Goal: Task Accomplishment & Management: Manage account settings

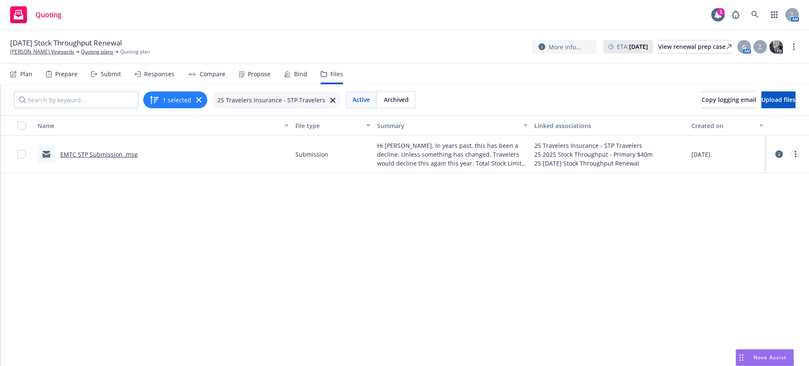
click at [795, 153] on icon "more" at bounding box center [796, 154] width 2 height 7
click at [137, 217] on div "Name File type Summary Linked associations Created on EMTC STP Submission .msg …" at bounding box center [404, 241] width 809 height 251
click at [81, 51] on link "Quoting plans" at bounding box center [97, 52] width 32 height 8
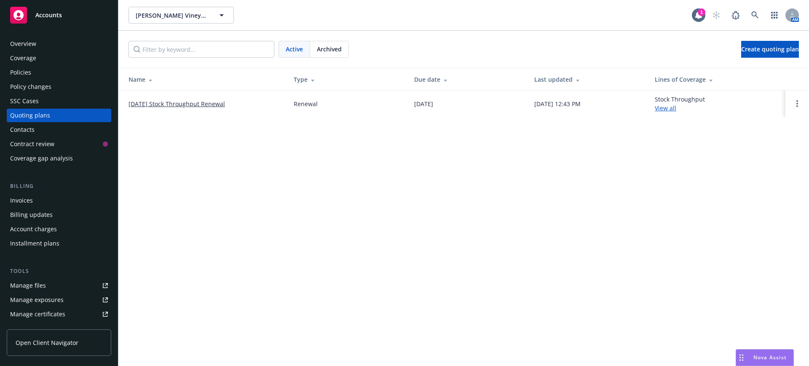
click at [31, 284] on div "Manage files" at bounding box center [28, 285] width 36 height 13
click at [57, 12] on span "Accounts" at bounding box center [48, 15] width 27 height 7
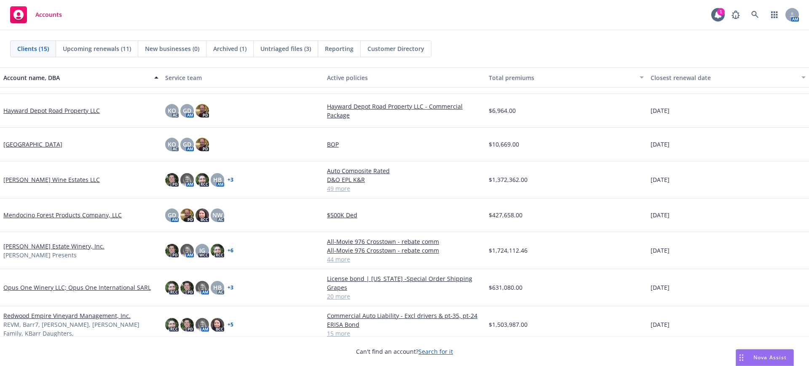
scroll to position [158, 0]
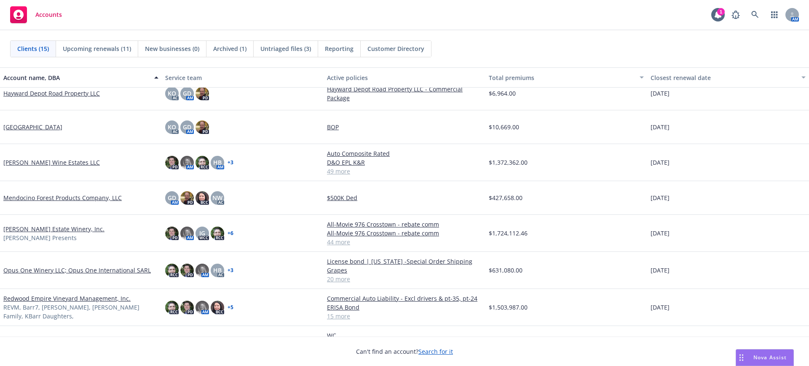
click at [33, 158] on link "Lawrence Wine Estates LLC" at bounding box center [51, 162] width 97 height 9
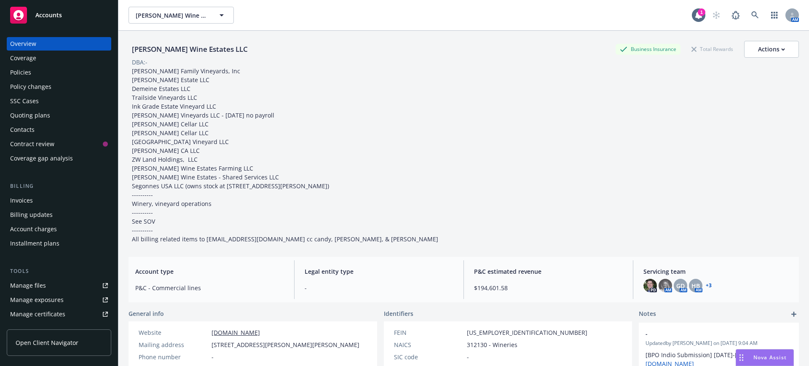
click at [34, 285] on div "Manage files" at bounding box center [28, 285] width 36 height 13
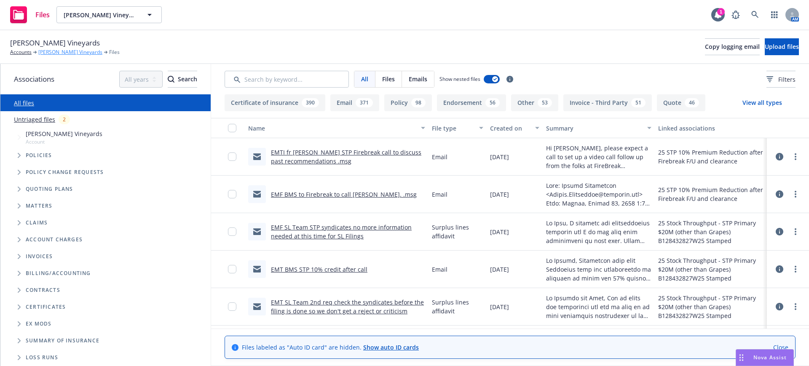
click at [50, 50] on link "[PERSON_NAME] Vineyards" at bounding box center [70, 52] width 64 height 8
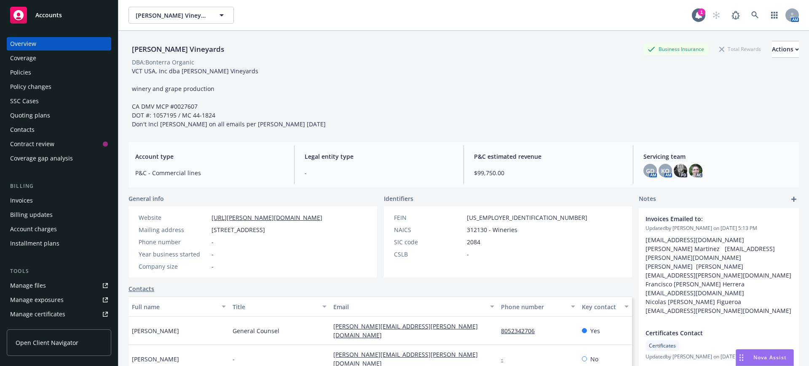
click at [23, 72] on div "Policies" at bounding box center [20, 72] width 21 height 13
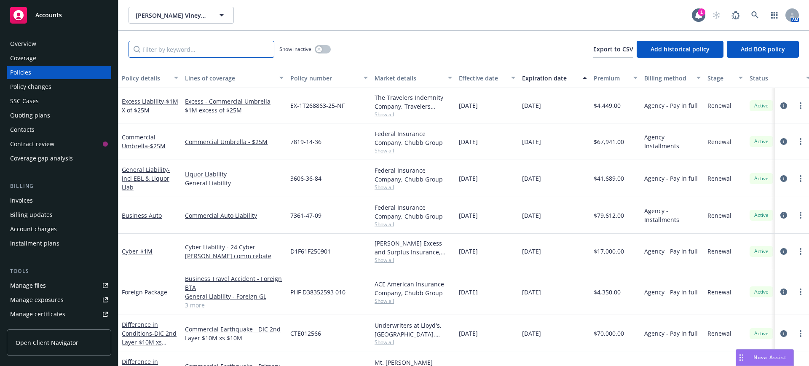
click at [151, 46] on input "Filter by keyword..." at bounding box center [202, 49] width 146 height 17
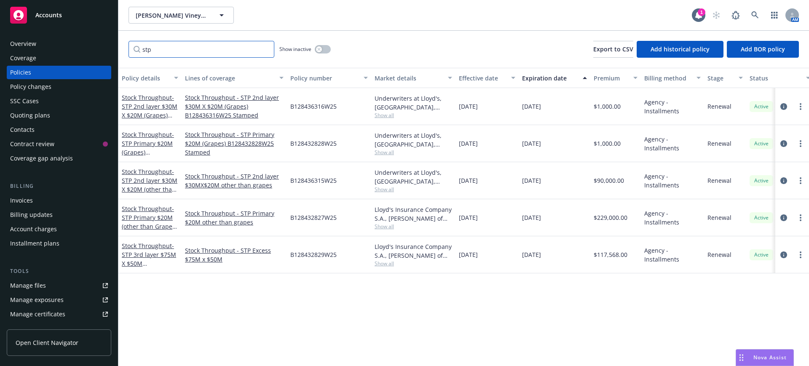
type input "stp"
click at [140, 213] on div "Stock Throughput - STP Primary $20M (other than Grapes) B128432827W25 Stamped" at bounding box center [150, 217] width 56 height 27
click at [145, 210] on link "Stock Throughput - STP Primary $20M (other than Grapes) B128432827W25 Stamped" at bounding box center [149, 226] width 55 height 43
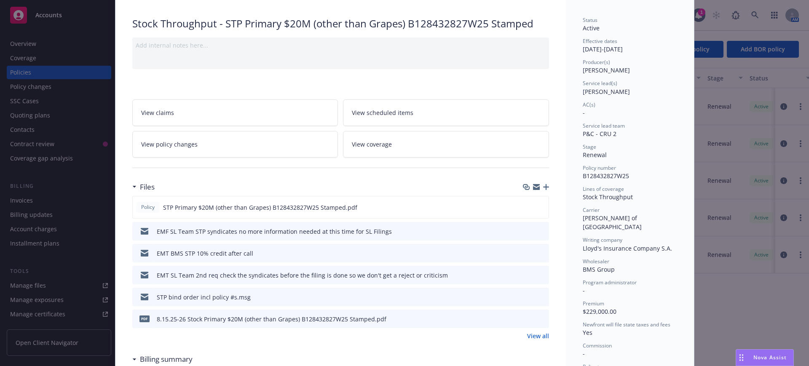
scroll to position [105, 0]
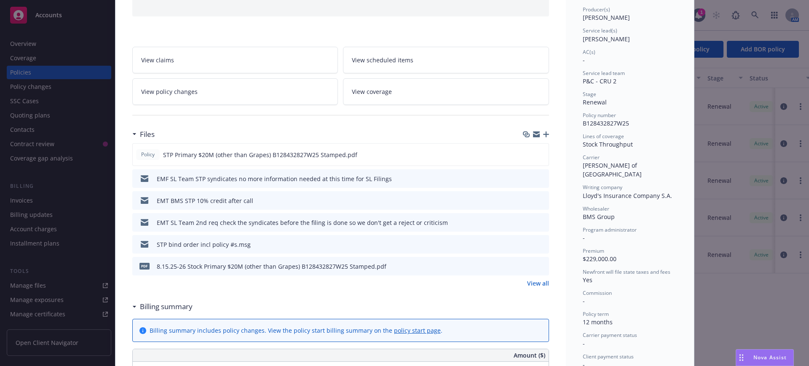
click at [540, 283] on link "View all" at bounding box center [538, 283] width 22 height 9
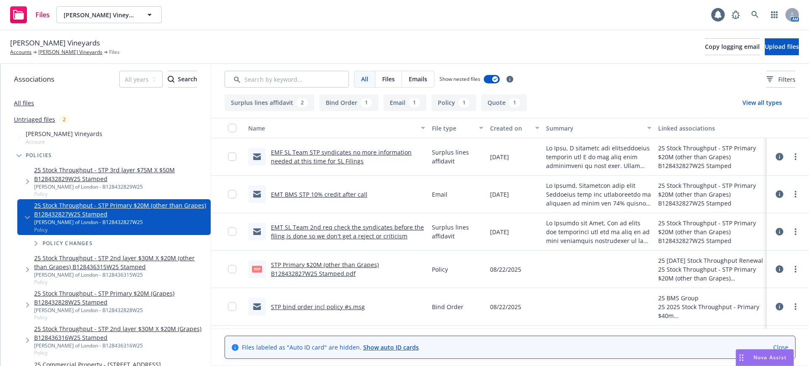
scroll to position [35, 0]
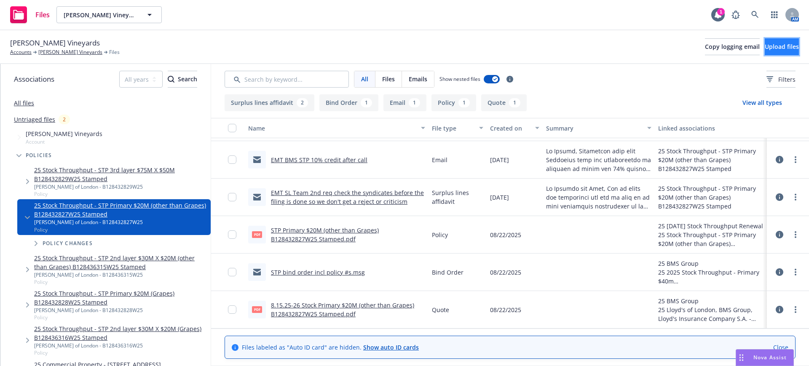
click at [765, 45] on button "Upload files" at bounding box center [782, 46] width 34 height 17
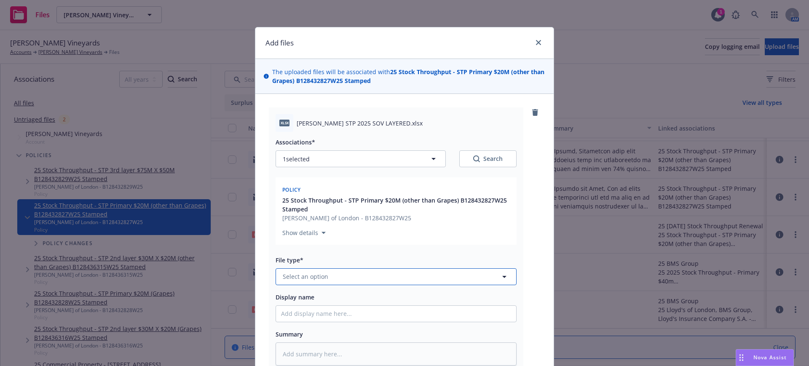
click at [299, 274] on span "Select an option" at bounding box center [306, 276] width 46 height 9
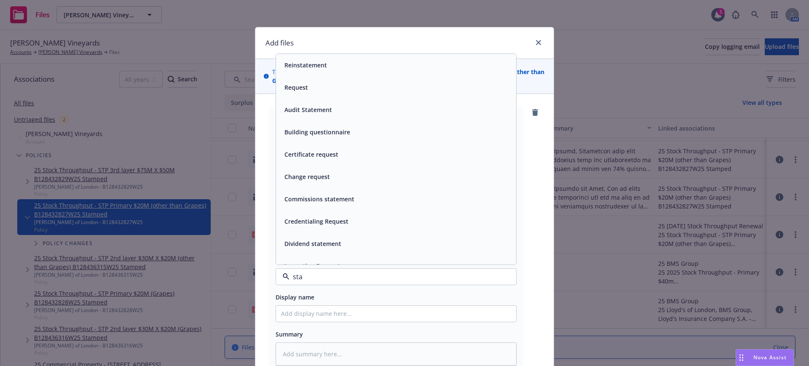
type input "stat"
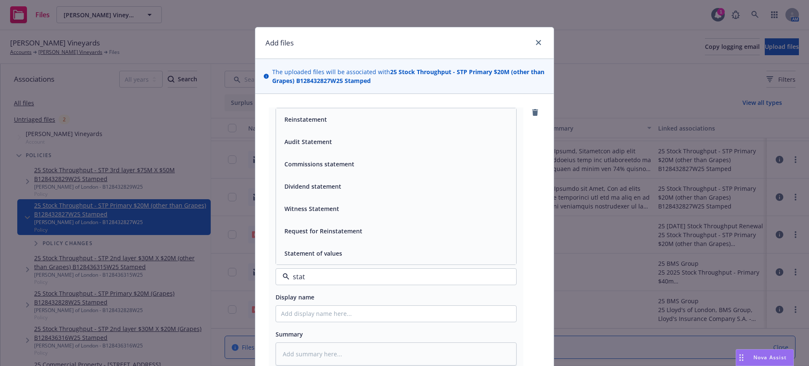
click at [338, 252] on div "Statement of values" at bounding box center [312, 253] width 63 height 12
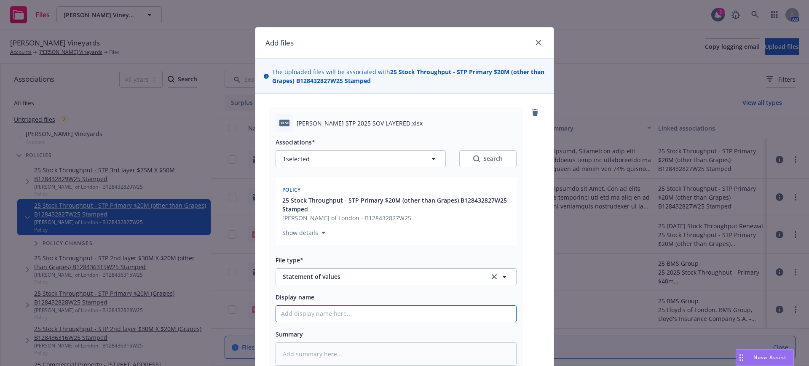
click at [276, 314] on input "Display name" at bounding box center [396, 314] width 240 height 16
type textarea "x"
type input "2"
type textarea "x"
type input "20"
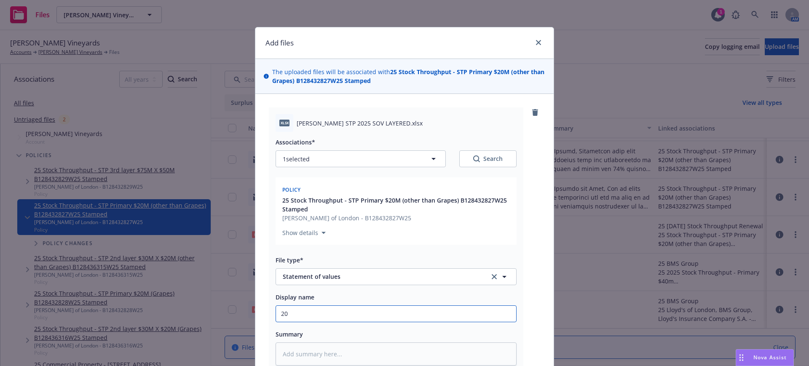
type textarea "x"
type input "202"
type textarea "x"
type input "2025"
type textarea "x"
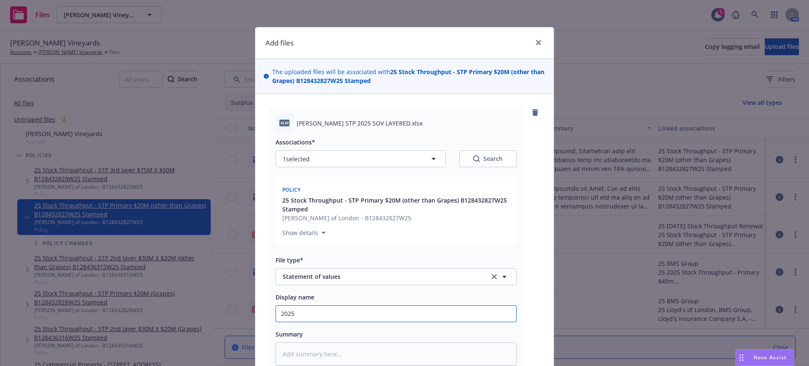
type input "2025"
type textarea "x"
type input "2025 S"
type textarea "x"
type input "2025 ST"
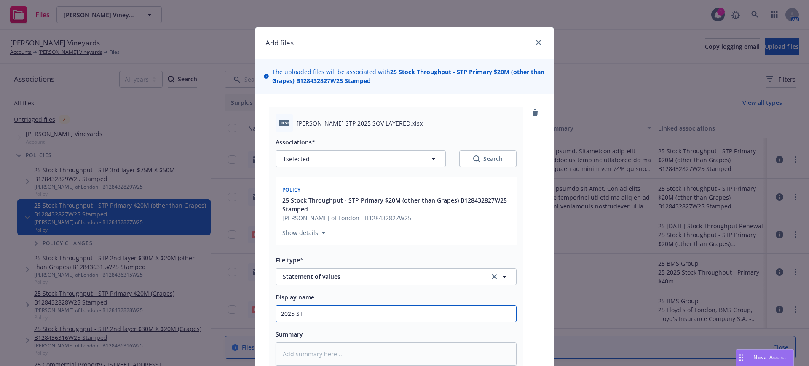
type textarea "x"
type input "2025 STP"
type textarea "x"
type input "2025 STP"
type textarea "x"
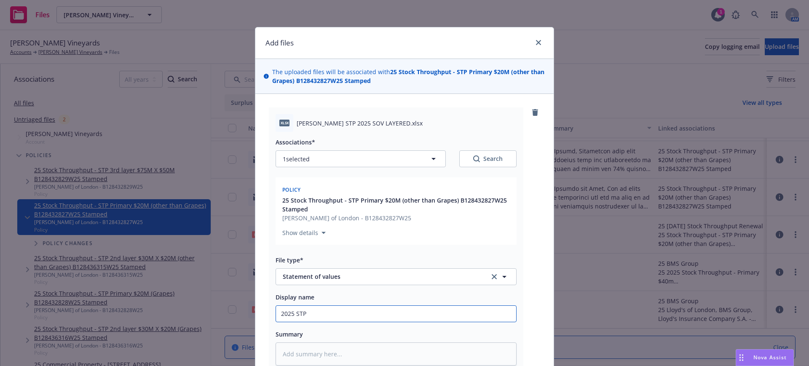
type input "2025 STP S"
type textarea "x"
type input "2025 STP SO"
type textarea "x"
type input "2025 STP SOV"
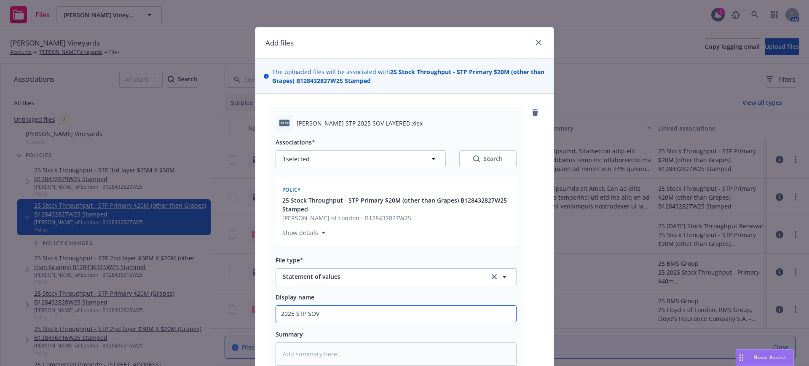
type textarea "x"
type input "2025 STP SOV"
type textarea "x"
type input "2025 STP SOV L"
type textarea "x"
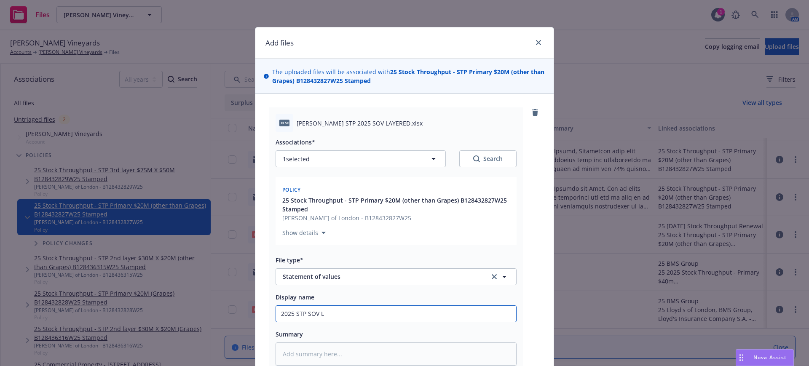
type input "2025 STP SOV La"
type textarea "x"
type input "2025 STP SOV Lay"
type textarea "x"
type input "2025 STP SOV Laye"
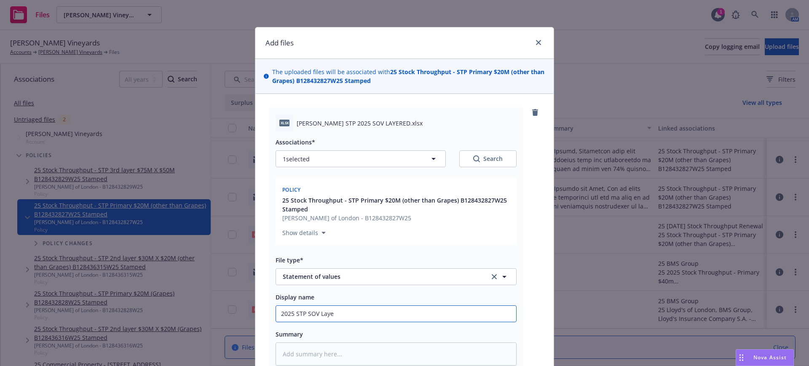
type textarea "x"
type input "2025 STP SOV Layer"
type textarea "x"
type input "2025 STP SOV Layere"
type textarea "x"
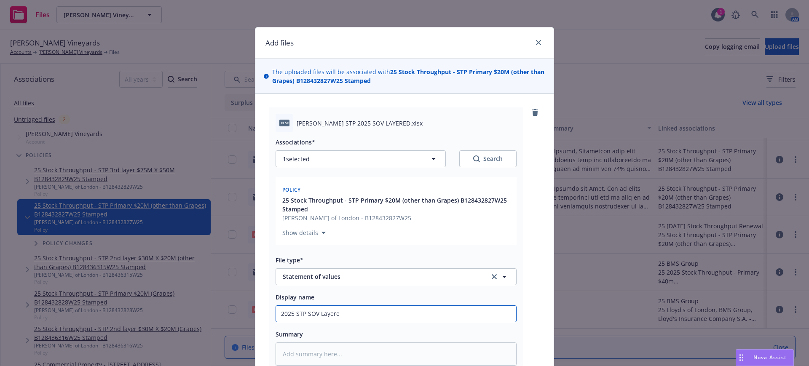
type input "2025 STP SOV Layered"
type textarea "x"
type input "2025 STP SOV Layered"
type textarea "x"
type input "F2025 STP SOV Layered"
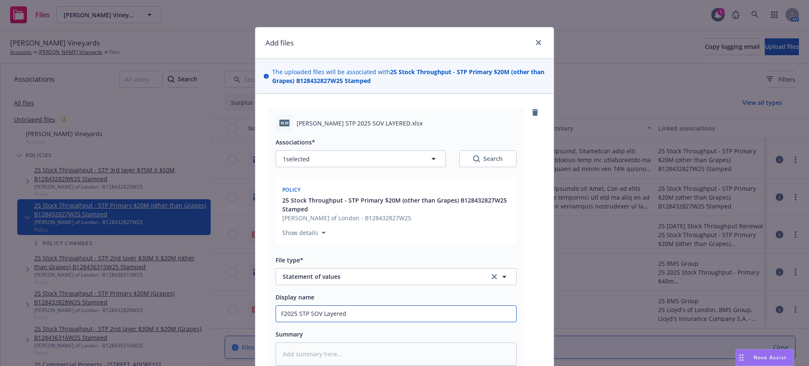
type textarea "x"
type input "Fe2025 STP SOV Layered"
type textarea "x"
type input "Fet2025 STP SOV Layered"
type textarea "x"
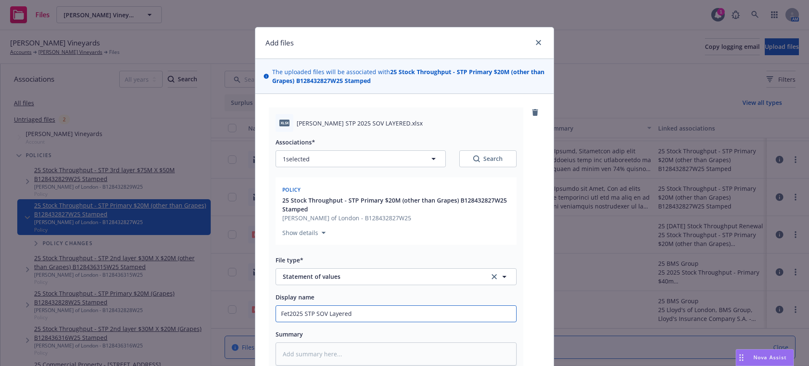
type input "Fetz2025 STP SOV Layered"
type textarea "x"
type input "Fetze2025 STP SOV Layered"
type textarea "x"
type input "Fetzer2025 STP SOV Layered"
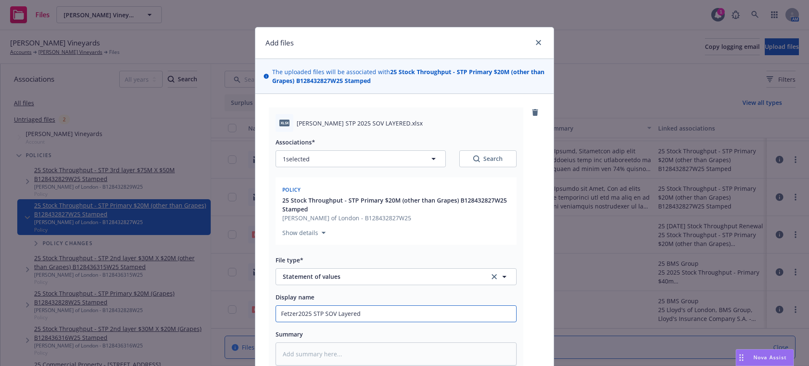
type textarea "x"
type input "Fetzer 2025 STP SOV Layered"
type textarea "x"
type input "Fetzer S2025 STP SOV Layered"
type textarea "x"
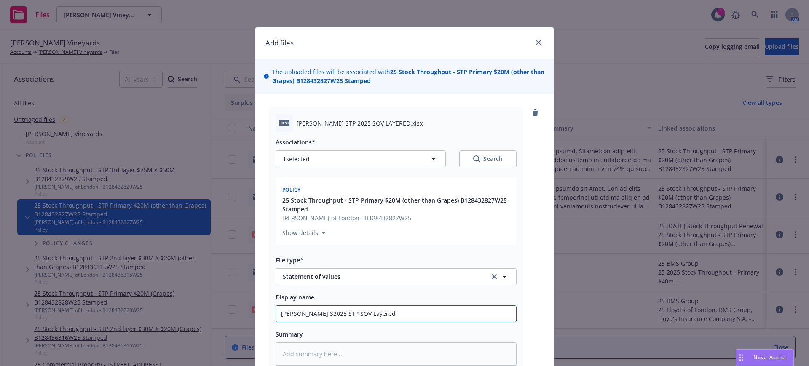
type input "Fetzer ST2025 STP SOV Layered"
type textarea "x"
type input "Fetzer STP2025 STP SOV Layered"
type textarea "x"
type input "Fetzer STP 2025 STP SOV Layered"
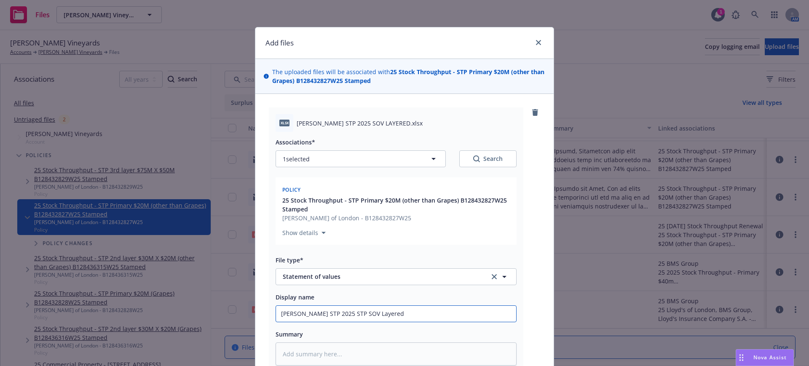
type textarea "x"
type input "Fetzer STP 2025 TP SOV Layered"
type textarea "x"
type input "Fetzer STP 2025 P SOV Layered"
type textarea "x"
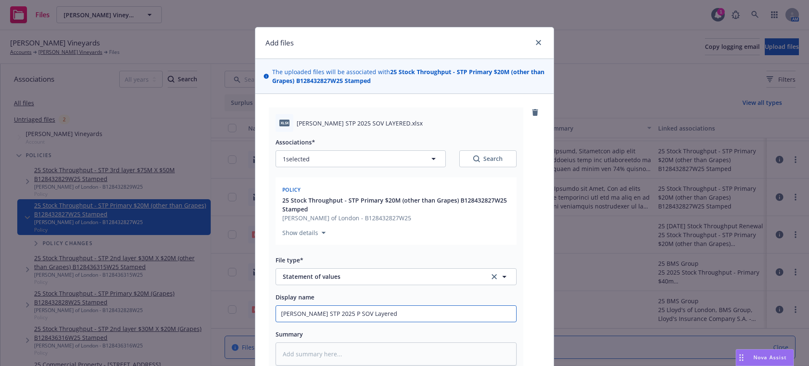
type input "Fetzer STP 2025 SOV Layered"
type textarea "x"
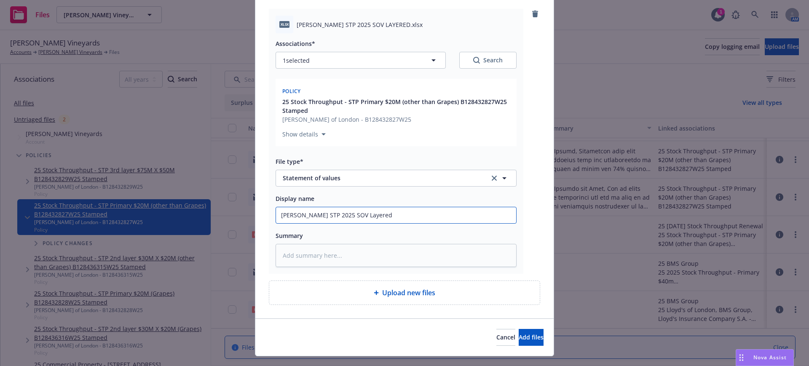
scroll to position [105, 0]
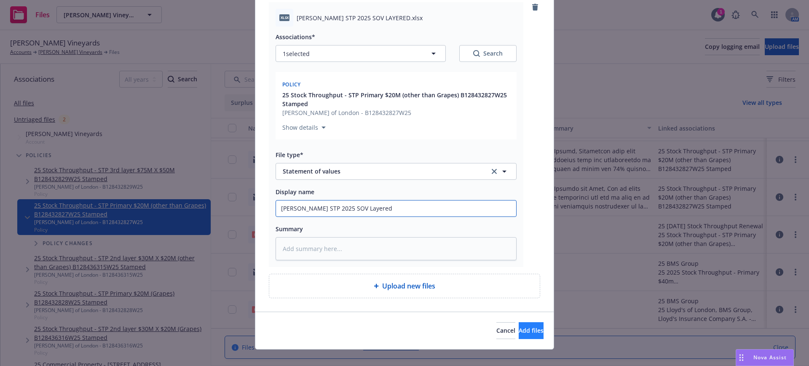
type input "Fetzer STP 2025 SOV Layered"
click at [527, 329] on button "Add files" at bounding box center [531, 331] width 25 height 17
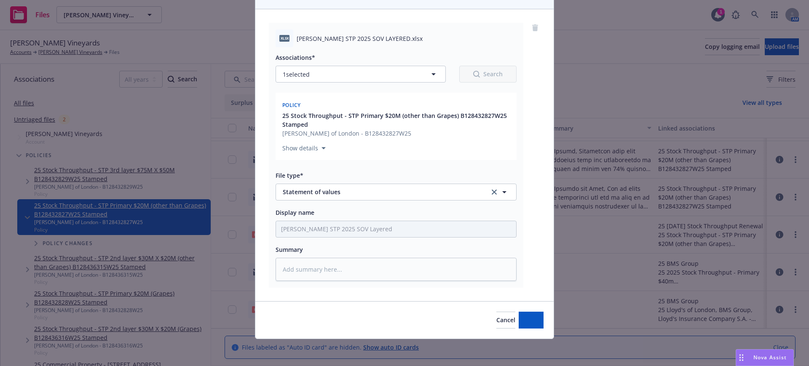
type textarea "x"
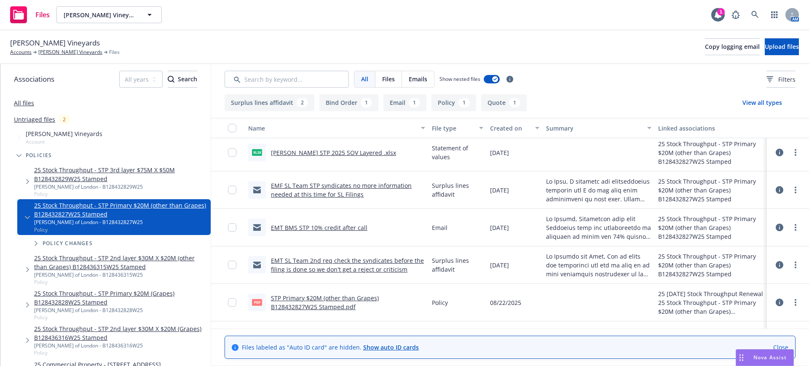
scroll to position [0, 0]
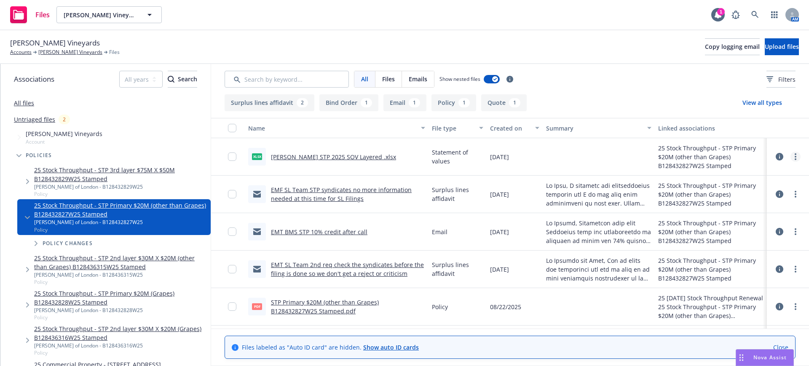
click at [791, 153] on link "more" at bounding box center [796, 157] width 10 height 10
click at [746, 222] on link "Update associations" at bounding box center [751, 224] width 84 height 17
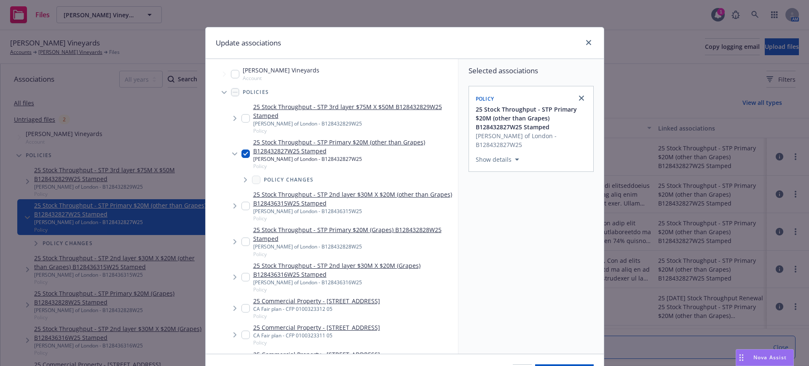
click at [245, 205] on input "Tree Example" at bounding box center [246, 206] width 8 height 8
checkbox input "true"
click at [242, 117] on input "Tree Example" at bounding box center [246, 118] width 8 height 8
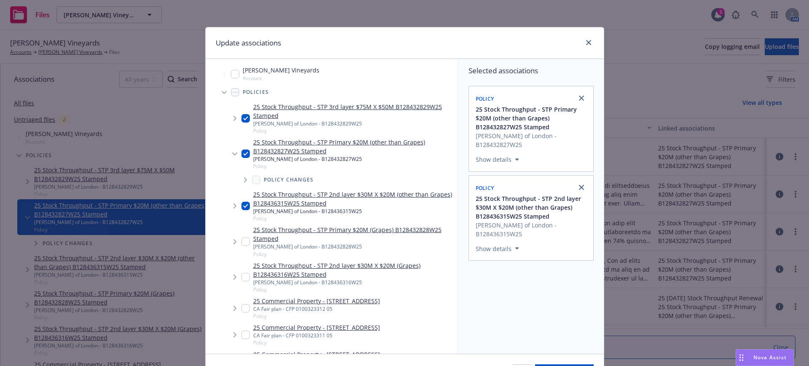
checkbox input "true"
click at [242, 239] on input "Tree Example" at bounding box center [246, 242] width 8 height 8
checkbox input "true"
click at [242, 277] on input "Tree Example" at bounding box center [246, 277] width 8 height 8
checkbox input "true"
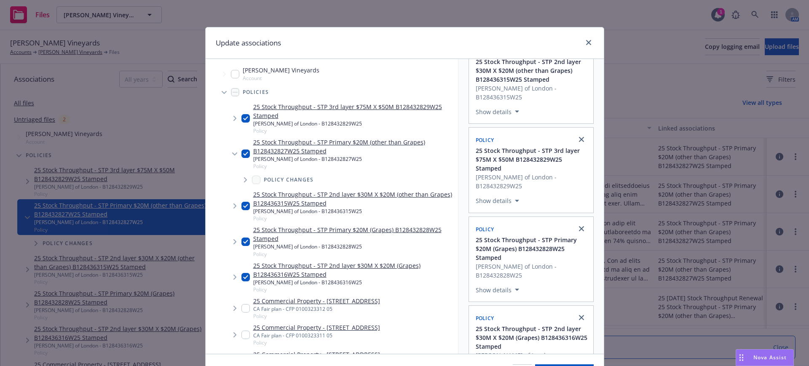
scroll to position [53, 0]
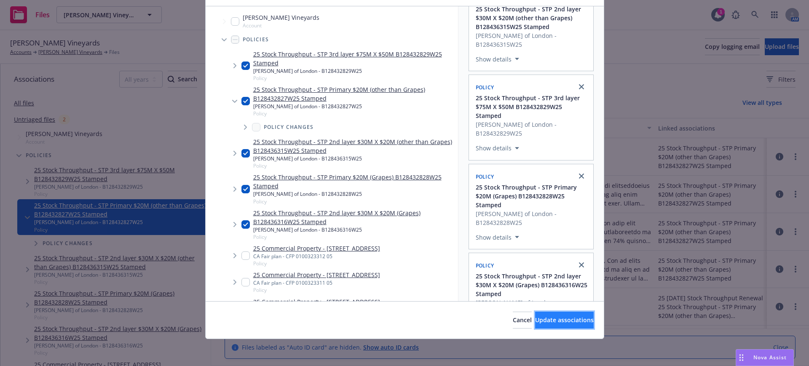
click at [570, 318] on span "Update associations" at bounding box center [564, 320] width 59 height 8
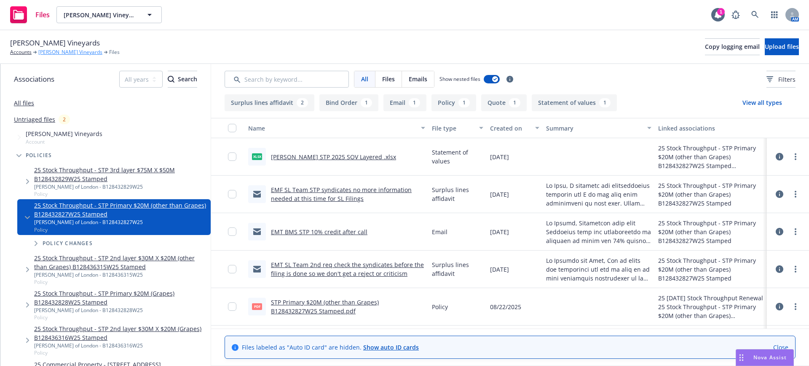
click at [55, 51] on link "[PERSON_NAME] Vineyards" at bounding box center [70, 52] width 64 height 8
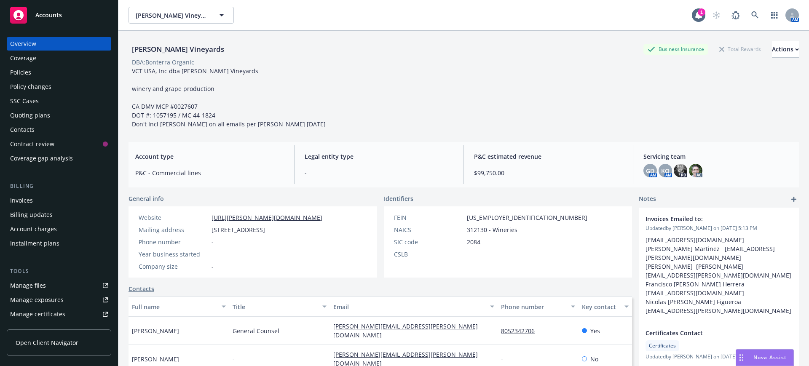
click at [34, 285] on div "Manage files" at bounding box center [28, 285] width 36 height 13
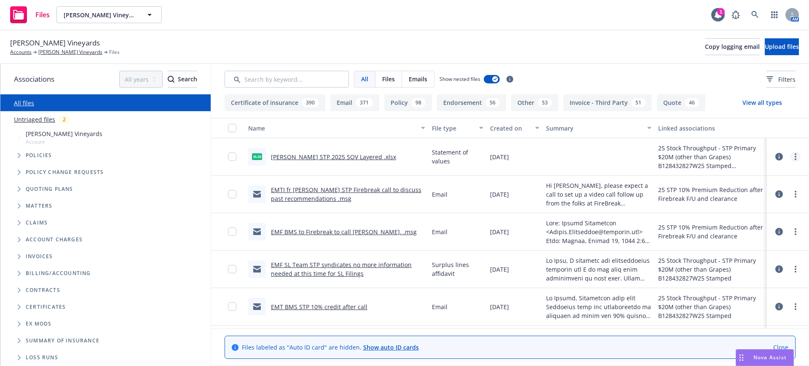
click at [795, 154] on circle "more" at bounding box center [796, 154] width 2 height 2
click at [723, 207] on link "Edit" at bounding box center [751, 207] width 84 height 17
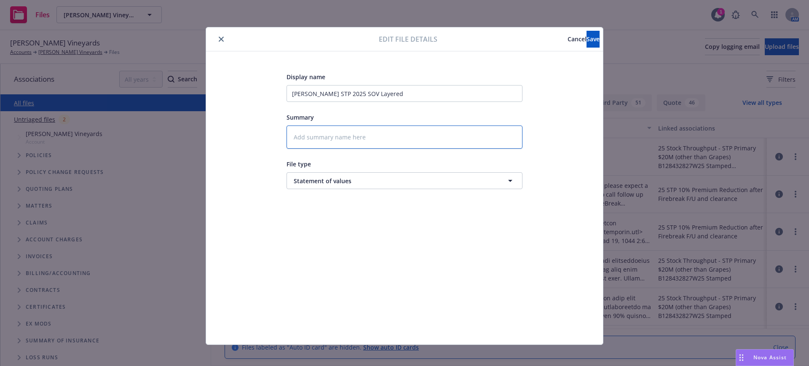
drag, startPoint x: 288, startPoint y: 134, endPoint x: 291, endPoint y: 129, distance: 6.8
click at [289, 134] on textarea at bounding box center [405, 137] width 236 height 23
type textarea "x"
type textarea "2"
type textarea "x"
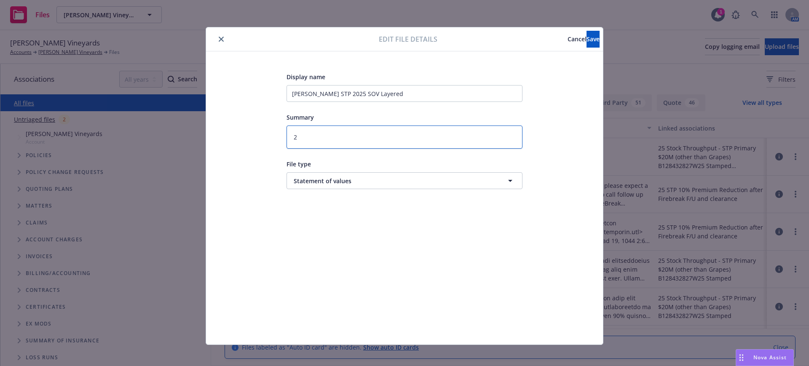
type textarea "20"
type textarea "x"
type textarea "202"
type textarea "x"
type textarea "2025"
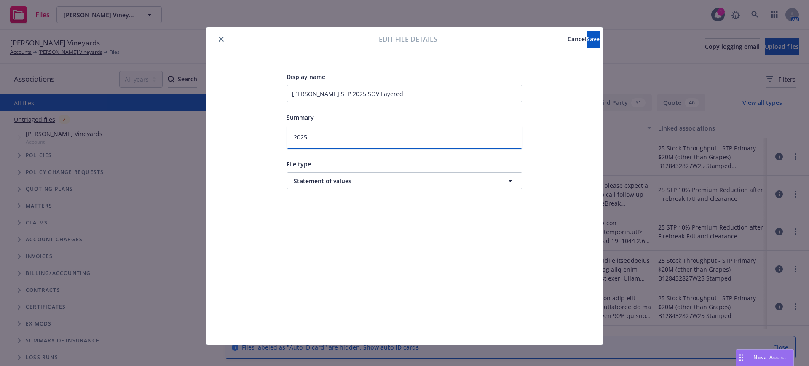
type textarea "x"
type textarea "2025"
type textarea "x"
type textarea "2025 S"
type textarea "x"
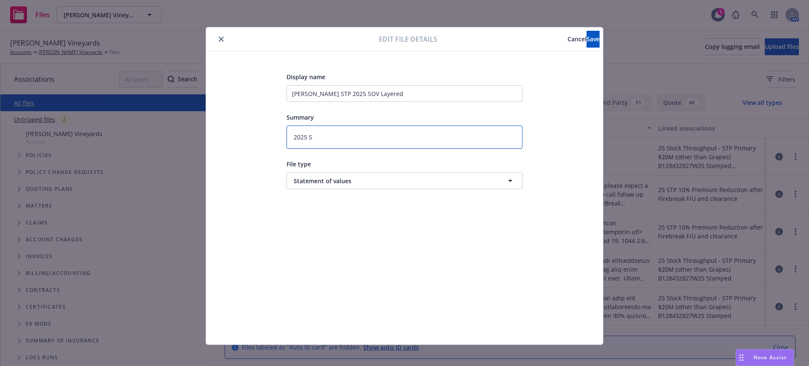
type textarea "2025 ST"
type textarea "x"
type textarea "2025 STP"
type textarea "x"
type textarea "2025 STP"
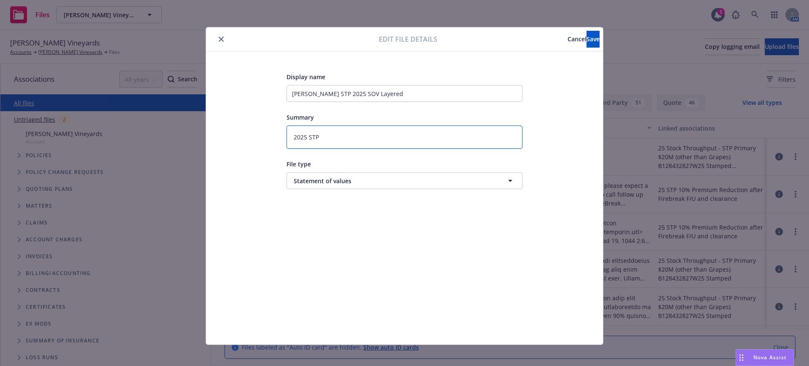
type textarea "x"
type textarea "2025 STP S"
type textarea "x"
type textarea "2025 STP SO"
type textarea "x"
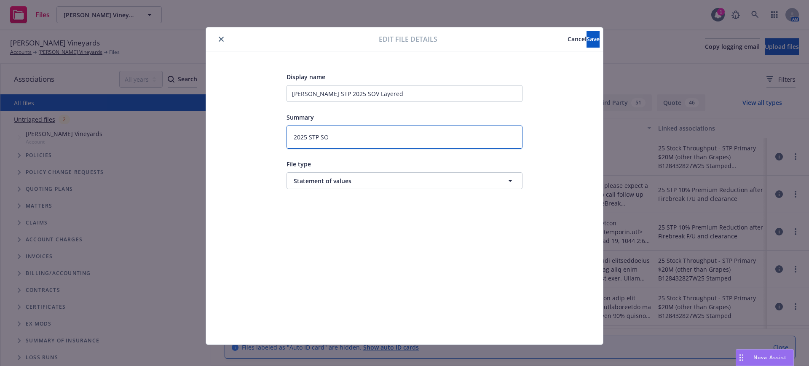
type textarea "2025 STP SOV"
type textarea "x"
type textarea "2025 STP SOV"
type textarea "x"
type textarea "2025 STP SOV B"
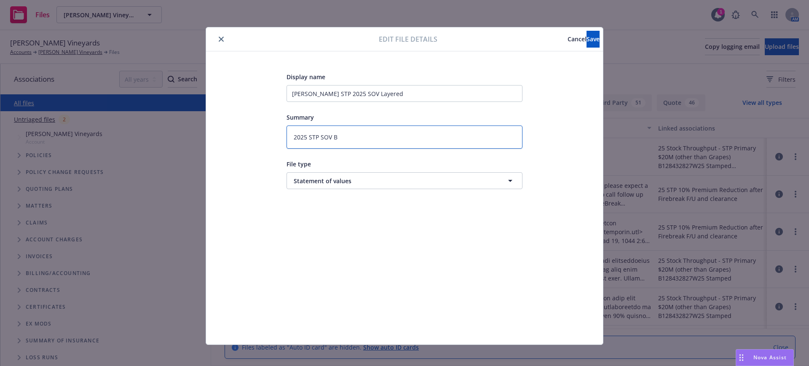
type textarea "x"
type textarea "2025 STP SOV Bo"
type textarea "x"
type textarea "2025 STP SOV Bou"
type textarea "x"
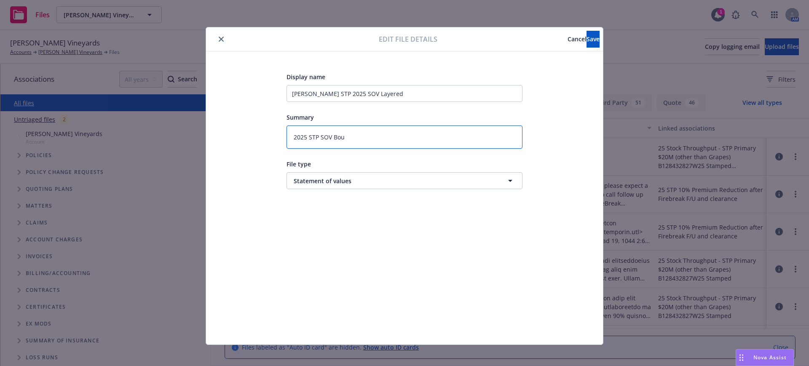
type textarea "2025 STP SOV Boun"
type textarea "x"
type textarea "2025 STP SOV Bound"
click at [587, 37] on span "Save" at bounding box center [593, 39] width 13 height 8
type textarea "x"
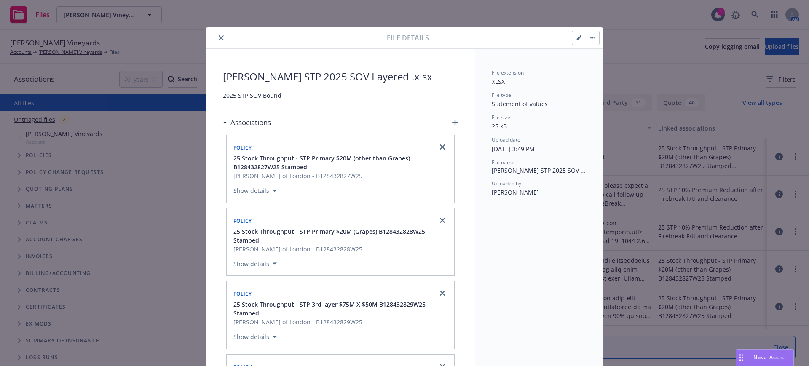
click at [217, 33] on button "close" at bounding box center [221, 38] width 10 height 10
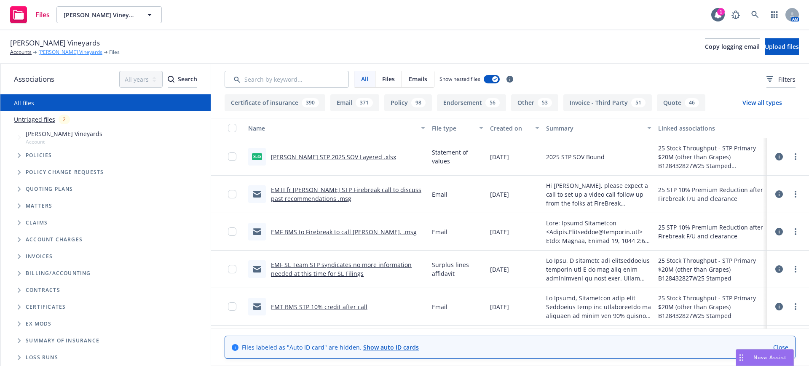
click at [47, 51] on link "[PERSON_NAME] Vineyards" at bounding box center [70, 52] width 64 height 8
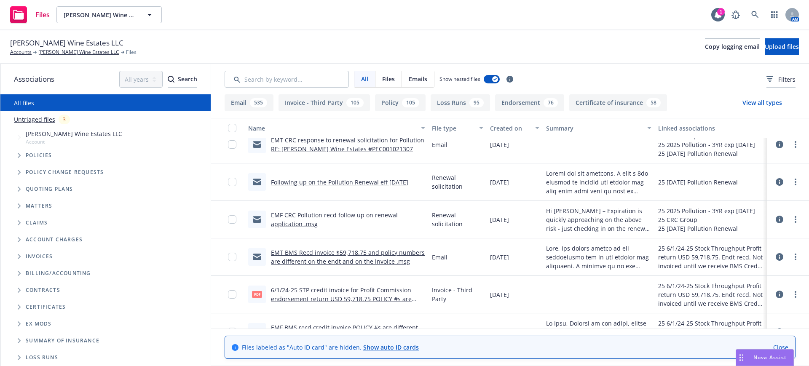
scroll to position [422, 0]
click at [766, 101] on button "View all types" at bounding box center [762, 102] width 67 height 17
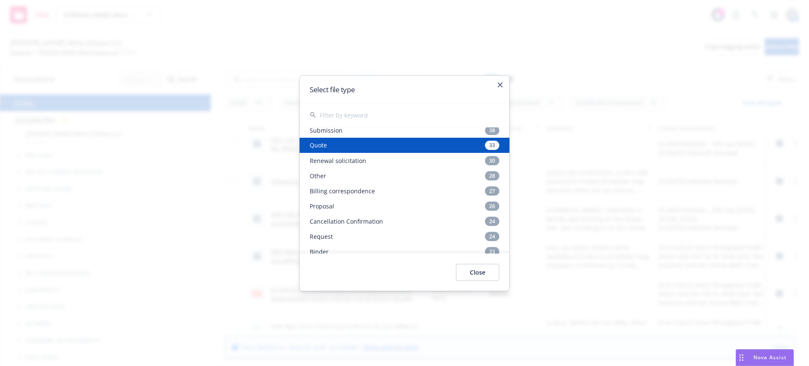
scroll to position [211, 0]
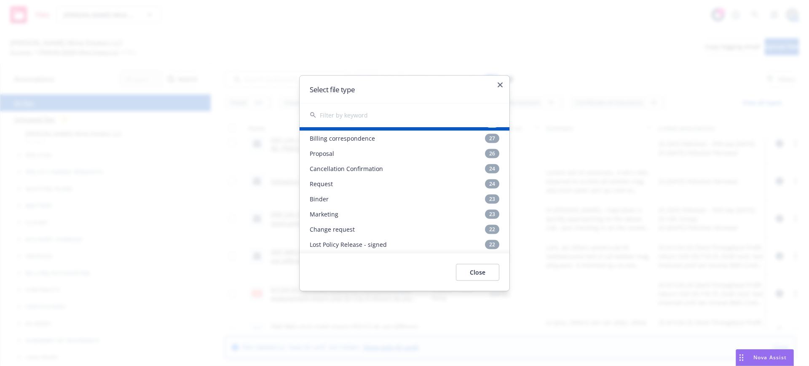
click at [343, 115] on input "text" at bounding box center [410, 115] width 180 height 24
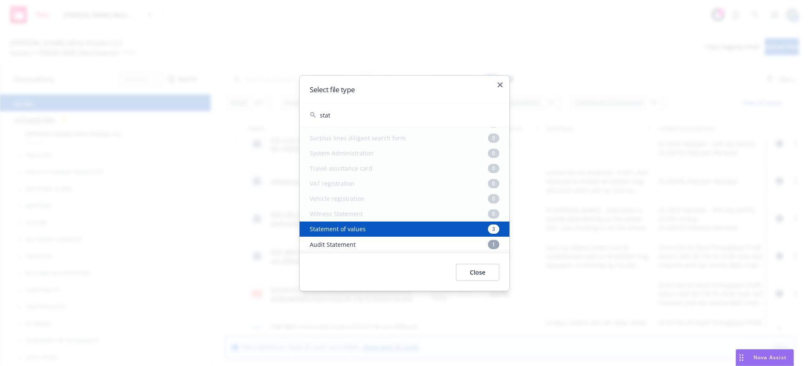
scroll to position [196, 0]
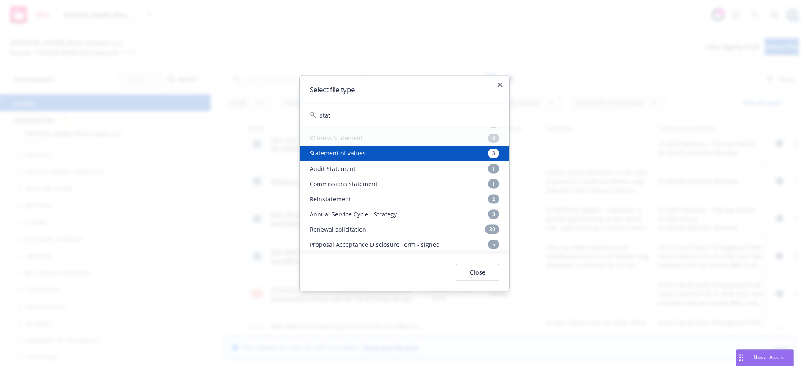
type input "stat"
click at [341, 153] on div "Statement of values 3" at bounding box center [405, 153] width 210 height 15
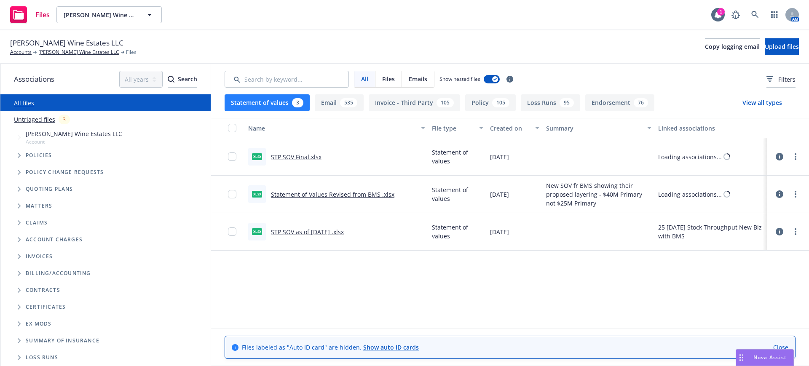
scroll to position [0, 0]
click at [300, 155] on link "STP SOV Final.xlsx" at bounding box center [296, 157] width 51 height 8
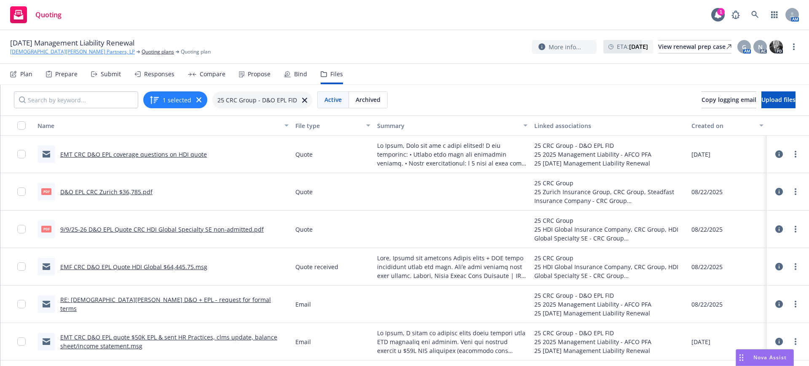
click at [24, 51] on link "[DEMOGRAPHIC_DATA][PERSON_NAME] Partners, LP" at bounding box center [72, 52] width 125 height 8
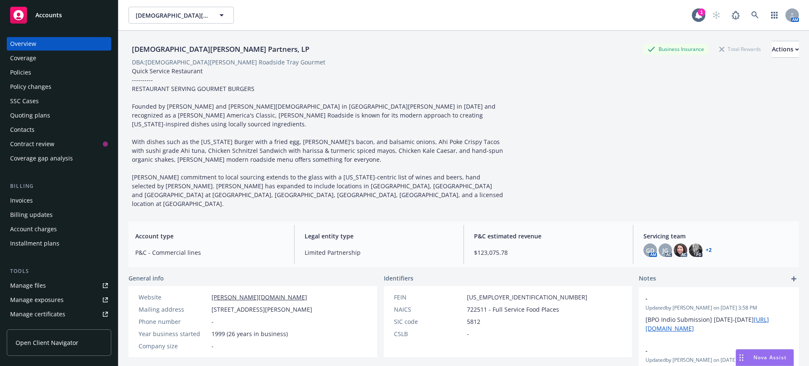
click at [47, 14] on span "Accounts" at bounding box center [48, 15] width 27 height 7
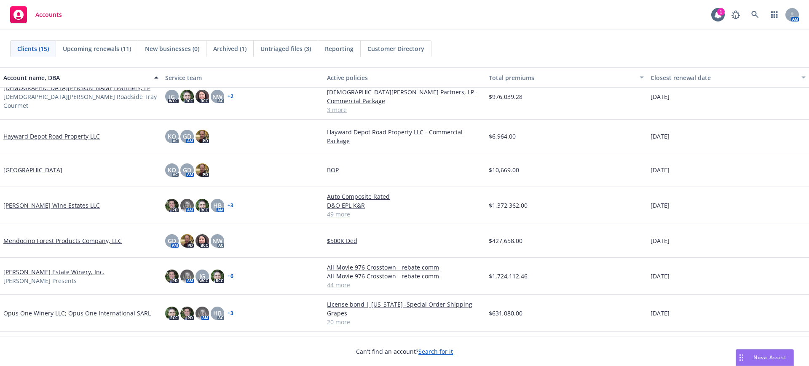
scroll to position [158, 0]
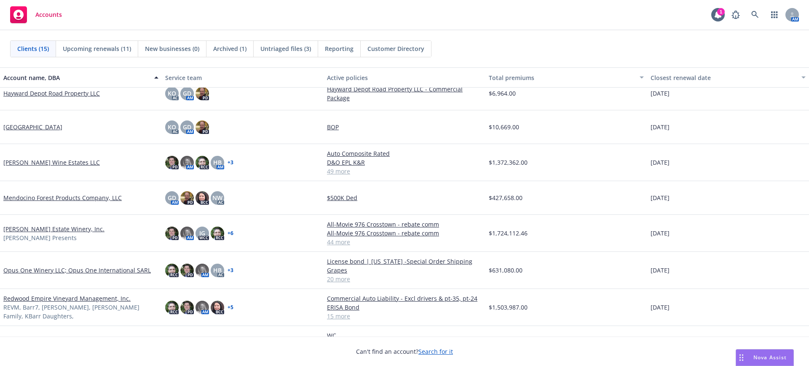
click at [32, 225] on link "[PERSON_NAME] Estate Winery, Inc." at bounding box center [53, 229] width 101 height 9
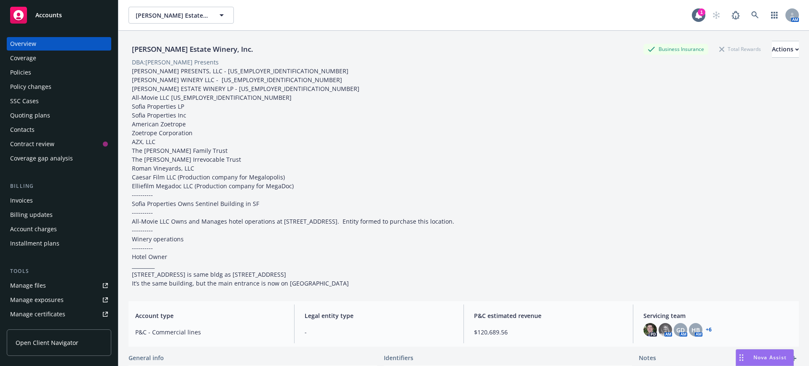
click at [19, 70] on div "Policies" at bounding box center [20, 72] width 21 height 13
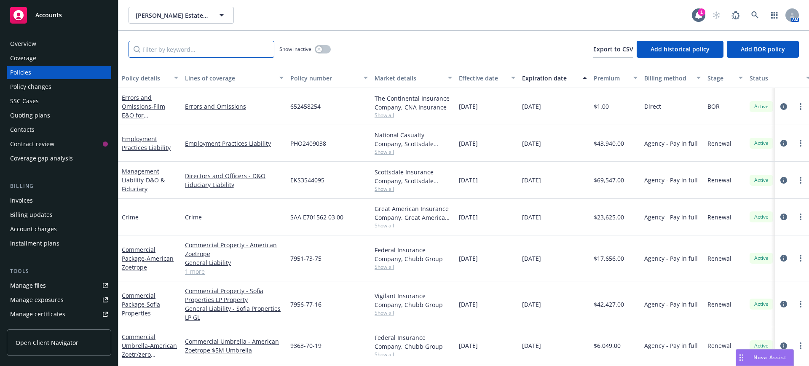
click at [176, 46] on input "Filter by keyword..." at bounding box center [202, 49] width 146 height 17
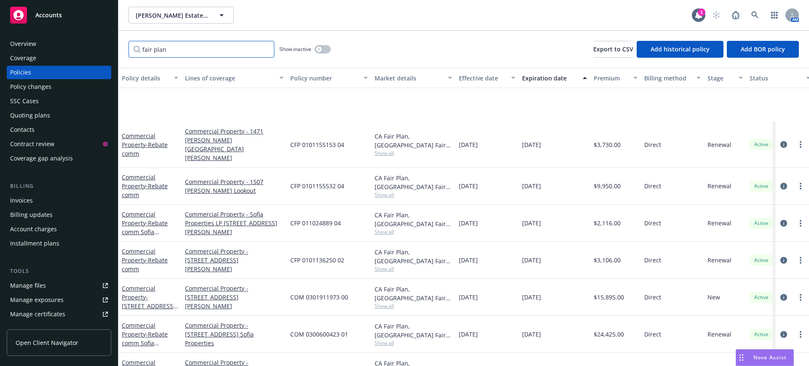
scroll to position [131, 0]
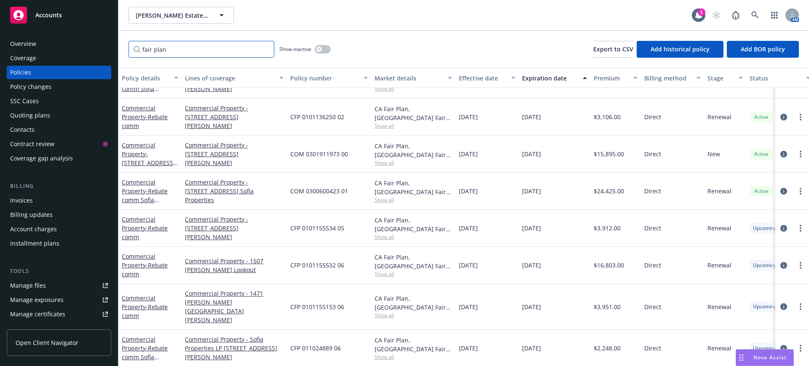
type input "fair plan"
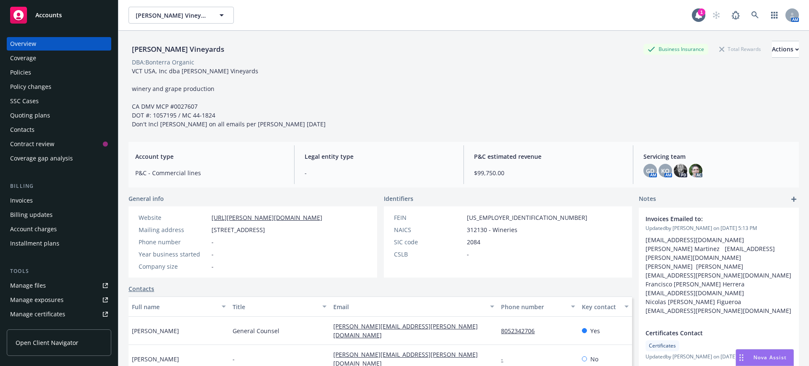
click at [16, 71] on div "Policies" at bounding box center [20, 72] width 21 height 13
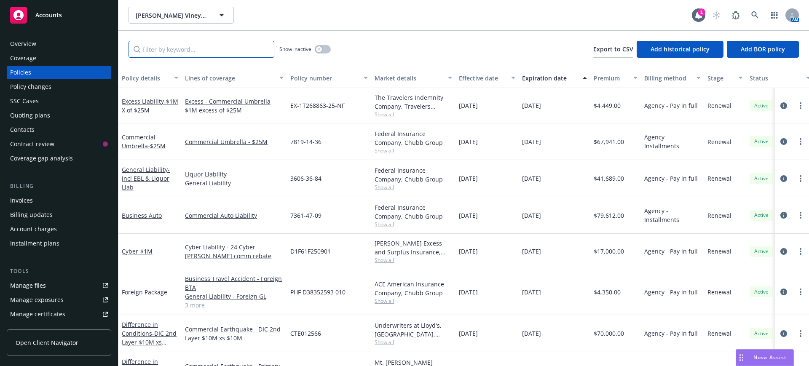
click at [175, 51] on input "Filter by keyword..." at bounding box center [202, 49] width 146 height 17
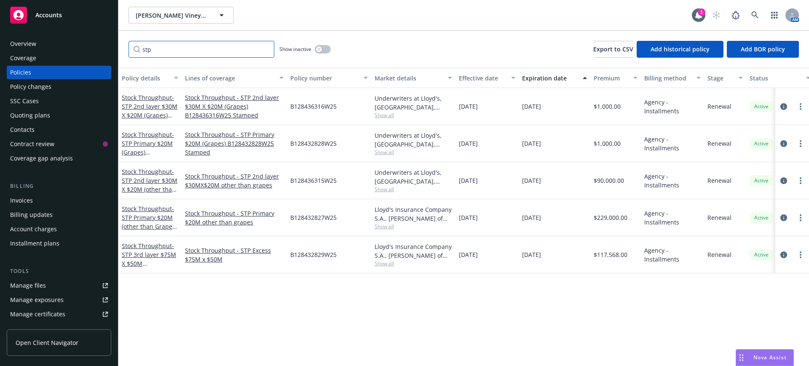
type input "stp"
click at [50, 13] on span "Accounts" at bounding box center [48, 15] width 27 height 7
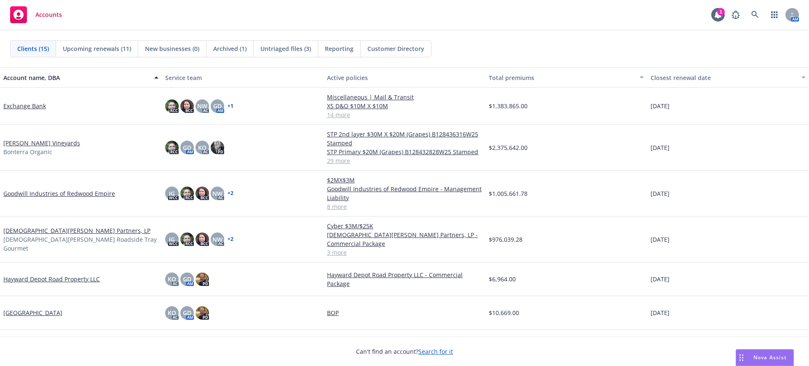
click at [28, 193] on link "Goodwill Industries of Redwood Empire" at bounding box center [59, 193] width 112 height 9
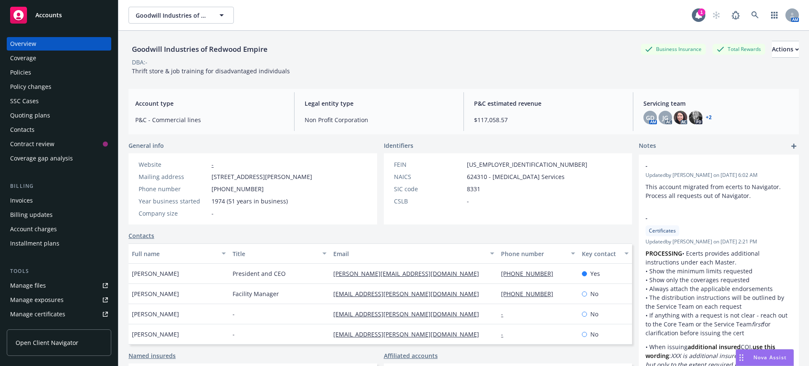
click at [15, 72] on div "Policies" at bounding box center [20, 72] width 21 height 13
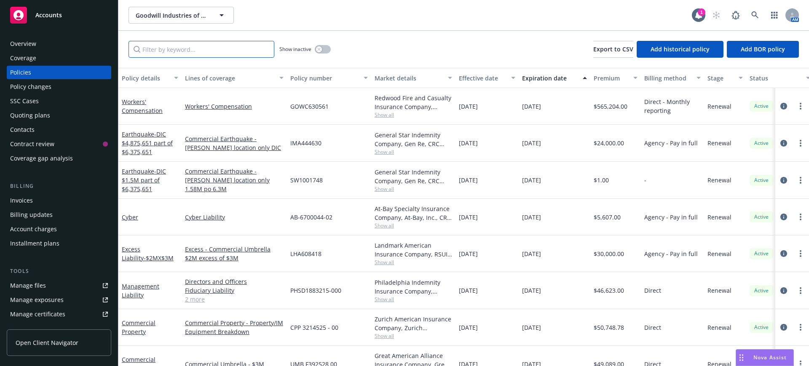
click at [147, 48] on input "Filter by keyword..." at bounding box center [202, 49] width 146 height 17
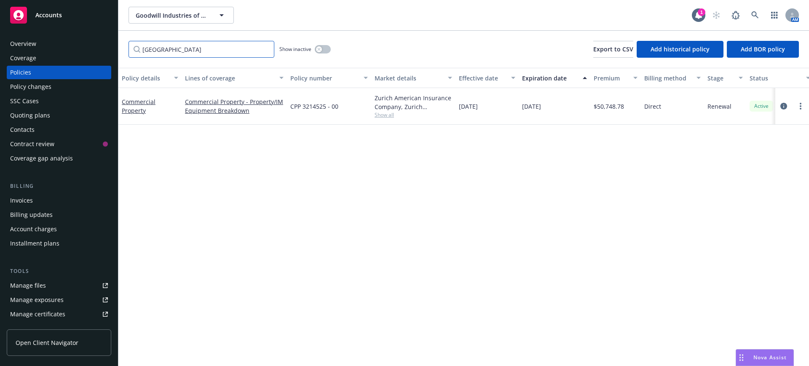
type input "[GEOGRAPHIC_DATA]"
click at [136, 103] on link "Commercial Property" at bounding box center [139, 106] width 34 height 17
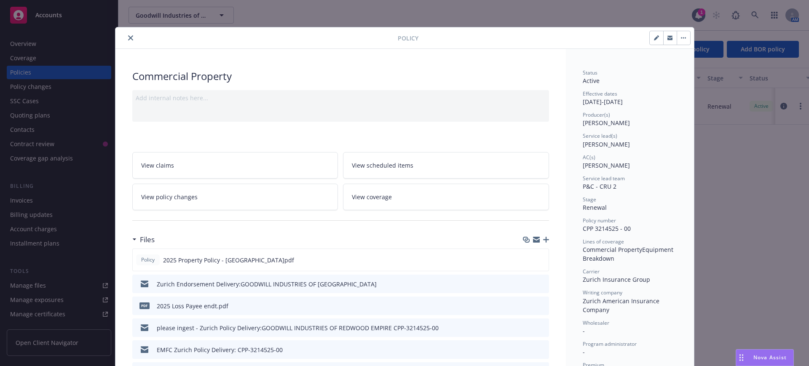
click at [128, 36] on icon "close" at bounding box center [130, 37] width 5 height 5
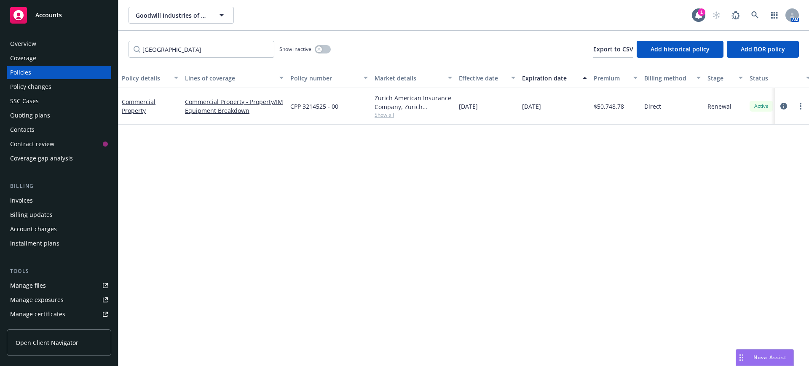
click at [23, 71] on div "Policies" at bounding box center [20, 72] width 21 height 13
click at [265, 48] on input "[GEOGRAPHIC_DATA]" at bounding box center [202, 49] width 146 height 17
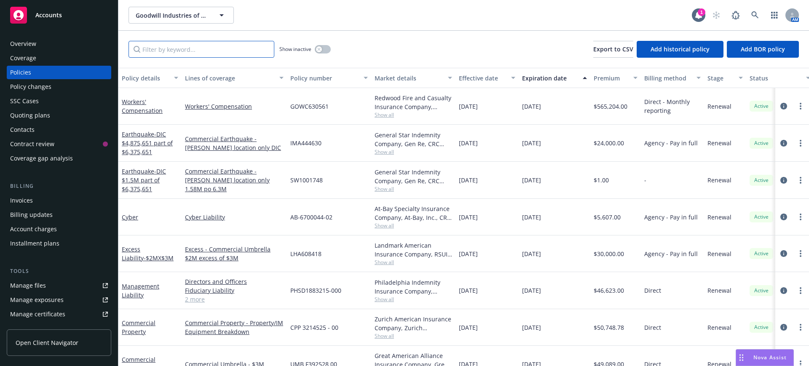
click at [184, 50] on input "Filter by keyword..." at bounding box center [202, 49] width 146 height 17
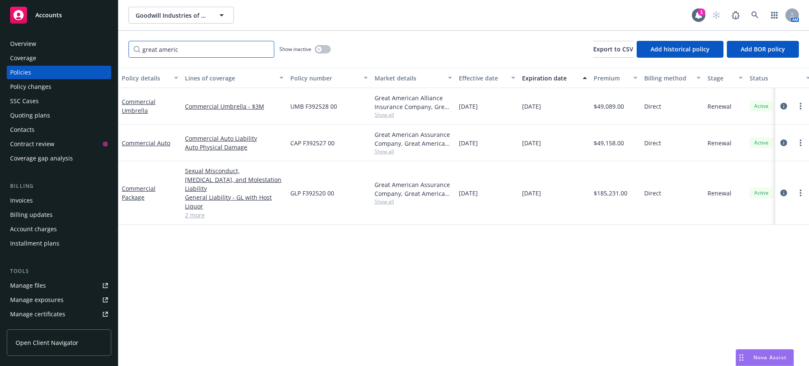
type input "great americ"
click at [264, 46] on input "great americ" at bounding box center [202, 49] width 146 height 17
click at [265, 48] on input "great americ" at bounding box center [202, 49] width 146 height 17
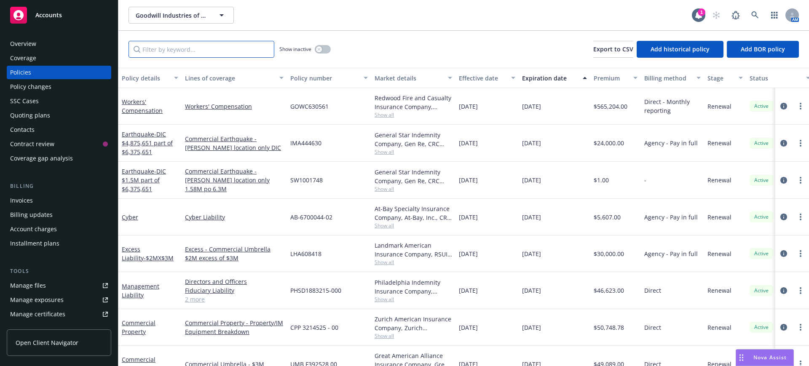
click at [219, 48] on input "Filter by keyword..." at bounding box center [202, 49] width 146 height 17
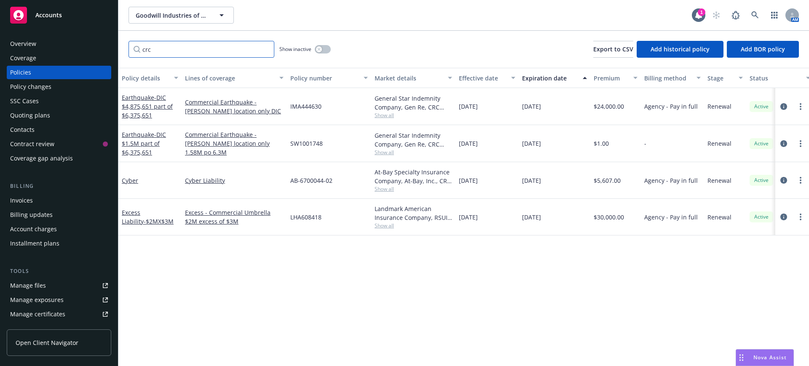
type input "crc"
click at [265, 48] on input "crc" at bounding box center [202, 49] width 146 height 17
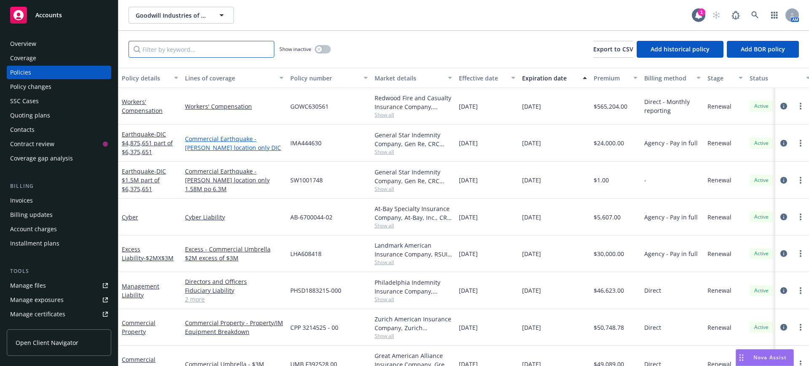
scroll to position [53, 0]
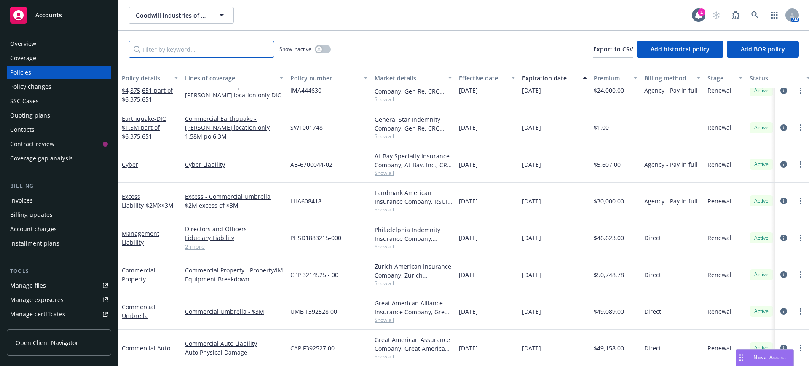
click at [173, 52] on input "Filter by keyword..." at bounding box center [202, 49] width 146 height 17
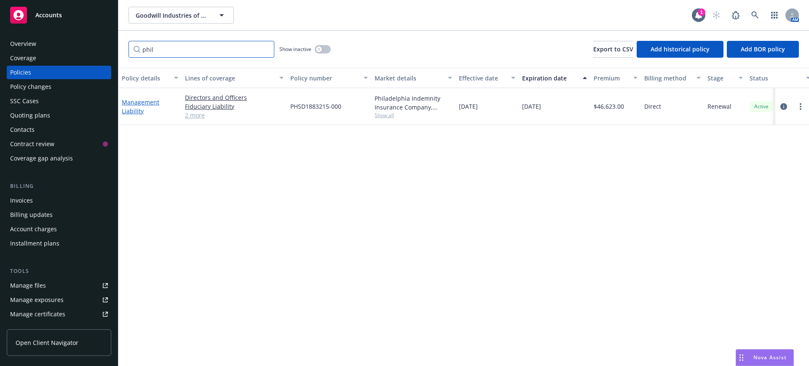
type input "phil"
click at [148, 100] on link "Management Liability" at bounding box center [141, 106] width 38 height 17
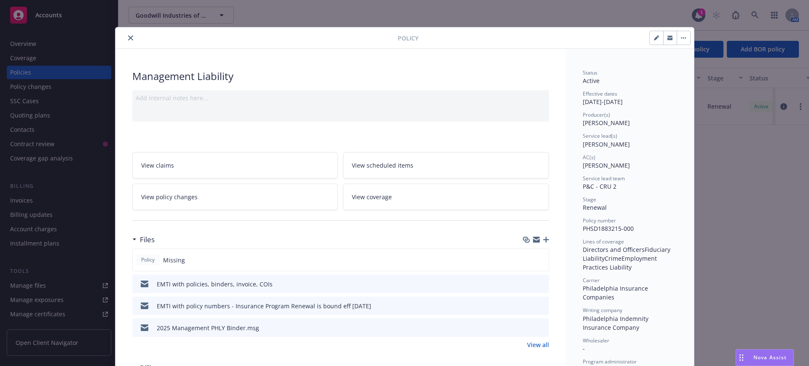
click at [128, 35] on icon "close" at bounding box center [130, 37] width 5 height 5
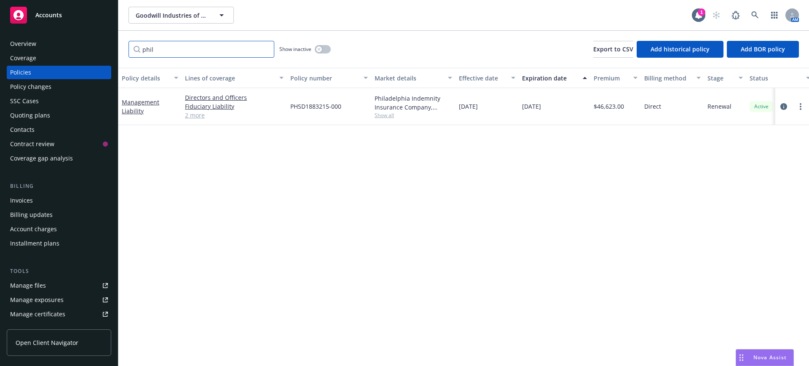
click at [263, 47] on input "phil" at bounding box center [202, 49] width 146 height 17
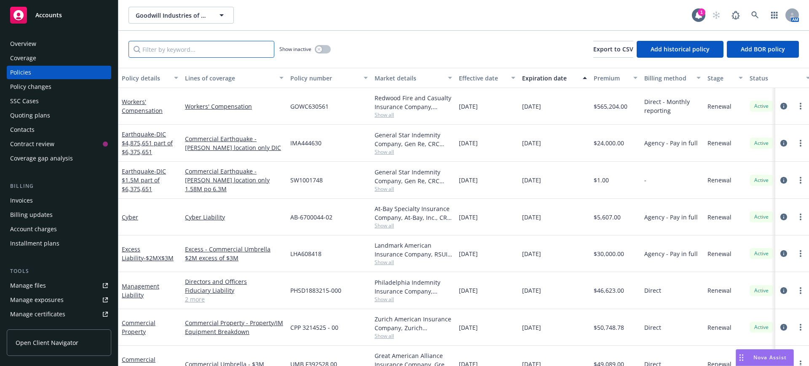
click at [146, 47] on input "Filter by keyword..." at bounding box center [202, 49] width 146 height 17
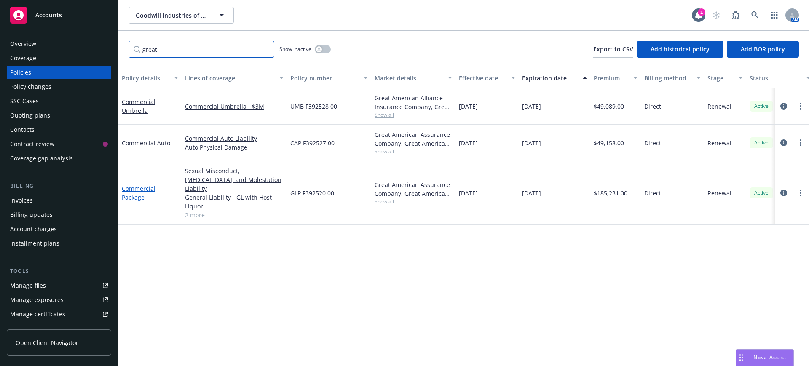
type input "great"
click at [137, 185] on link "Commercial Package" at bounding box center [139, 193] width 34 height 17
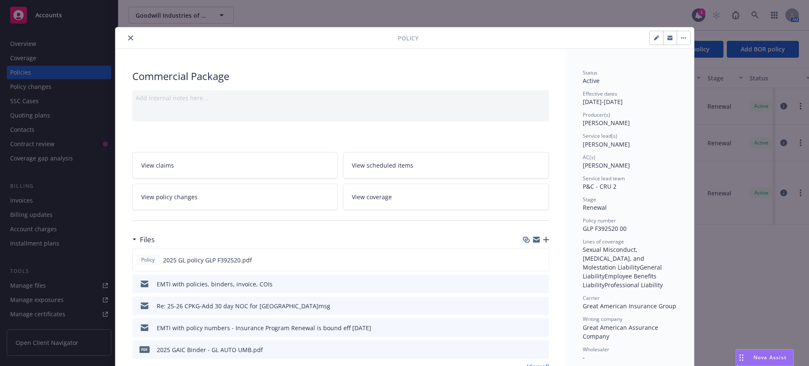
click at [128, 36] on icon "close" at bounding box center [130, 37] width 5 height 5
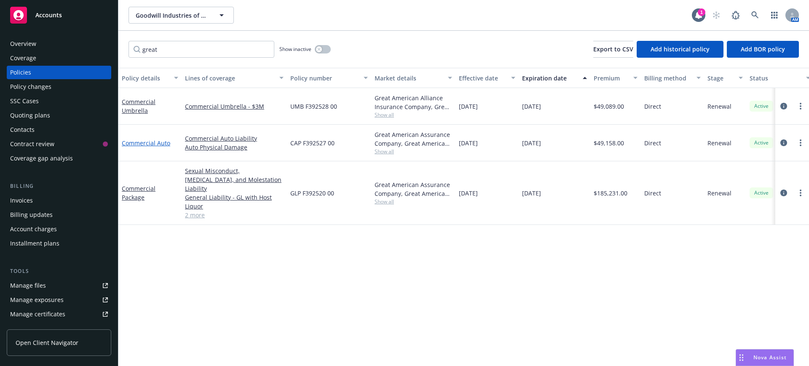
click at [165, 142] on link "Commercial Auto" at bounding box center [146, 143] width 48 height 8
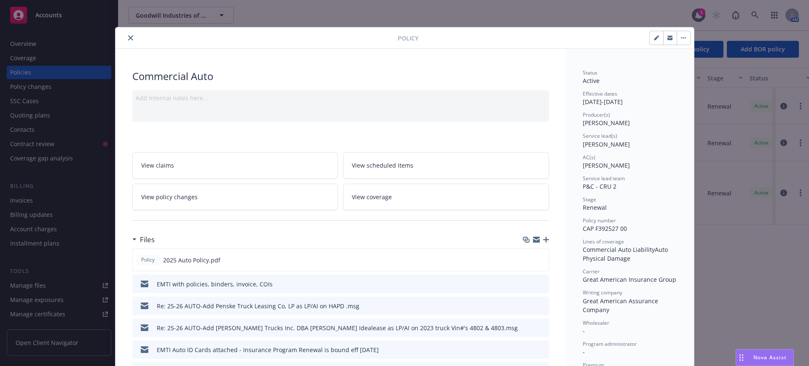
click at [126, 34] on button "close" at bounding box center [131, 38] width 10 height 10
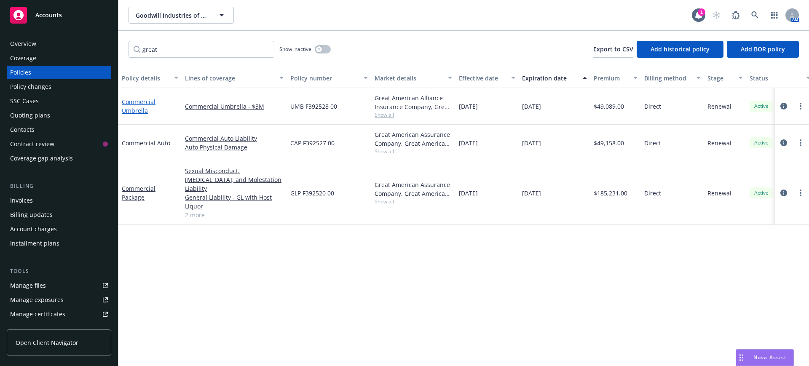
click at [139, 99] on link "Commercial Umbrella" at bounding box center [139, 106] width 34 height 17
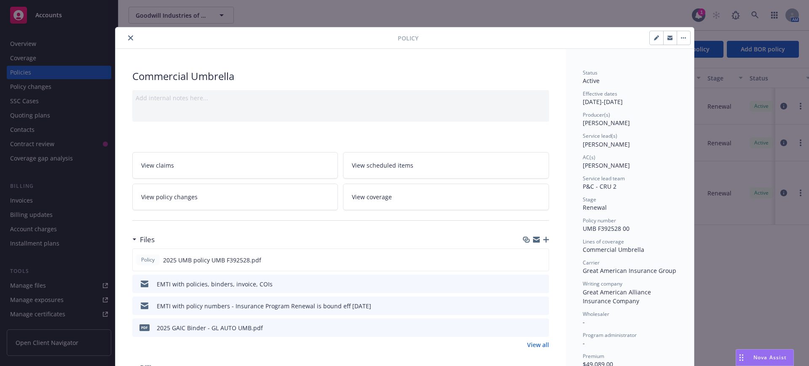
click at [126, 35] on button "close" at bounding box center [131, 38] width 10 height 10
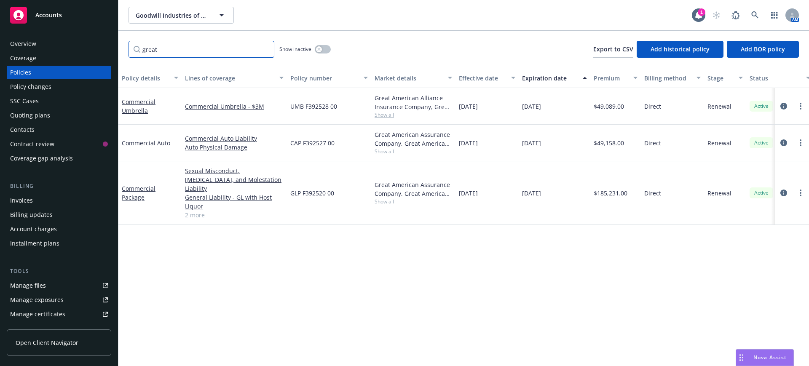
click at [264, 48] on input "great" at bounding box center [202, 49] width 146 height 17
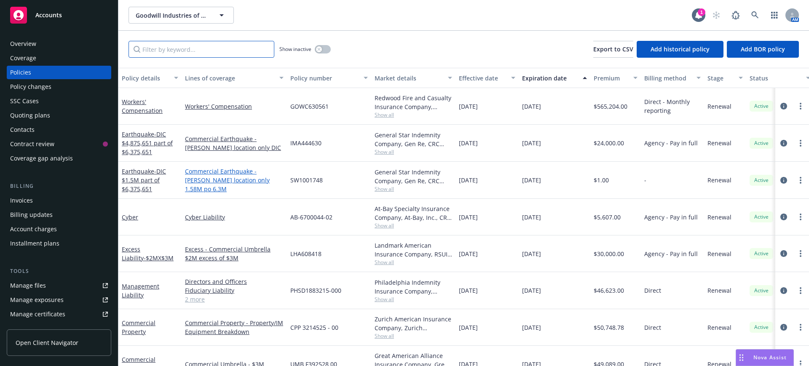
scroll to position [53, 0]
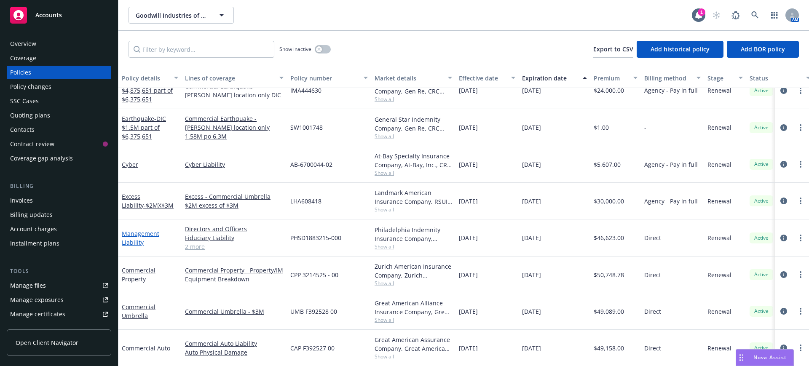
click at [145, 233] on link "Management Liability" at bounding box center [141, 238] width 38 height 17
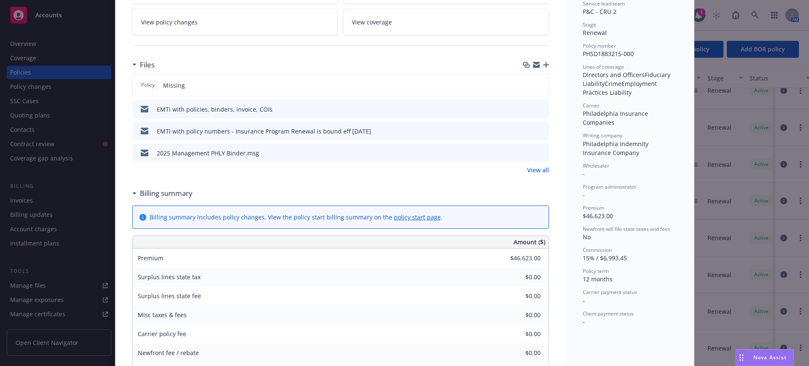
scroll to position [25, 0]
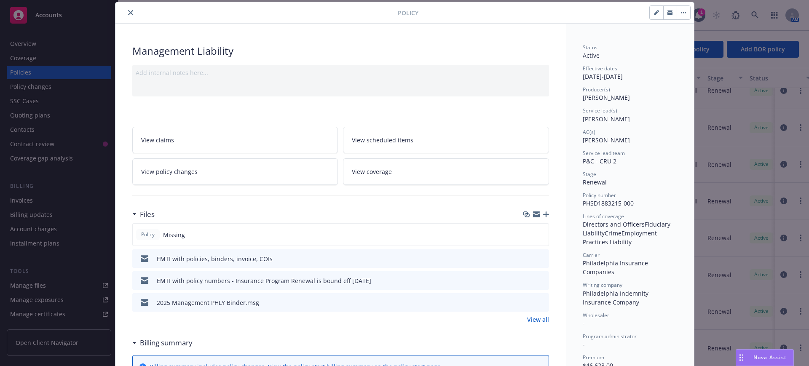
click at [128, 10] on icon "close" at bounding box center [130, 12] width 5 height 5
